Goal: Task Accomplishment & Management: Manage account settings

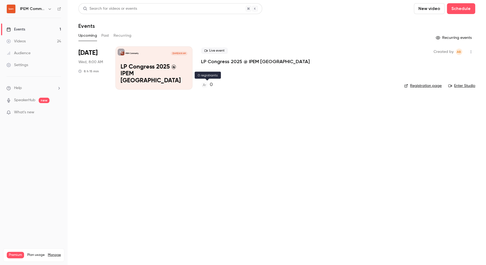
click at [212, 85] on h4 "0" at bounding box center [211, 84] width 3 height 7
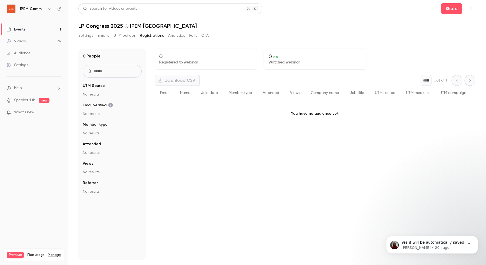
click at [82, 36] on button "Settings" at bounding box center [85, 35] width 15 height 9
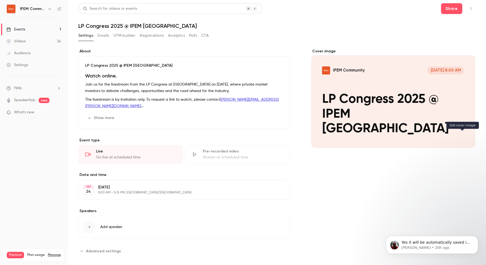
click at [462, 133] on button "IPEM Community [DATE] 8:00 AM LP Congress 2025 @ IPEM [GEOGRAPHIC_DATA]" at bounding box center [465, 138] width 11 height 11
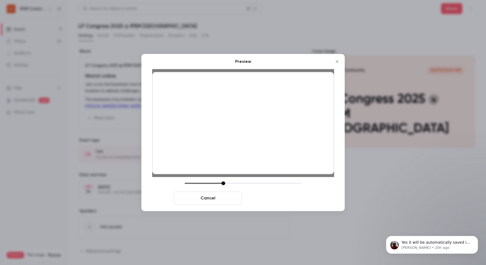
click at [279, 199] on button "Save cover" at bounding box center [278, 198] width 68 height 13
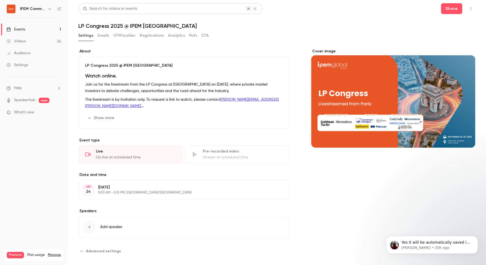
click at [156, 82] on p "Join us for the livestream from the LP Congress at [GEOGRAPHIC_DATA] on [DATE],…" at bounding box center [184, 87] width 198 height 13
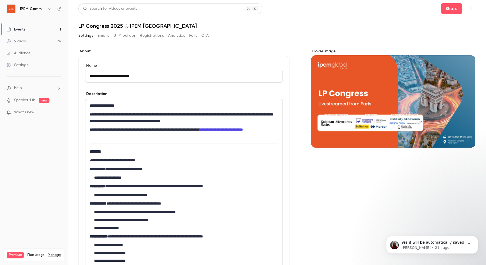
click at [28, 28] on link "Events 1" at bounding box center [34, 30] width 68 height 12
